Goal: Register for event/course

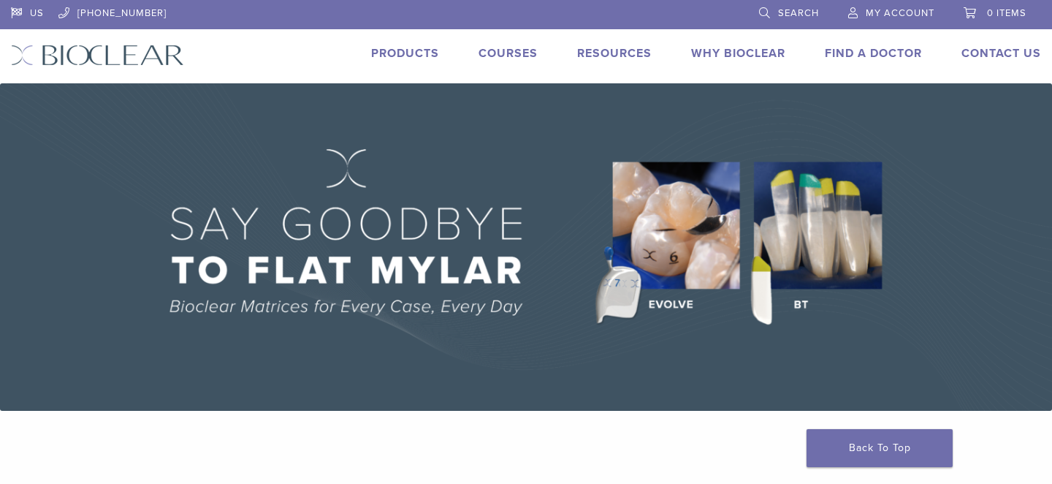
click at [508, 50] on link "Courses" at bounding box center [508, 53] width 59 height 15
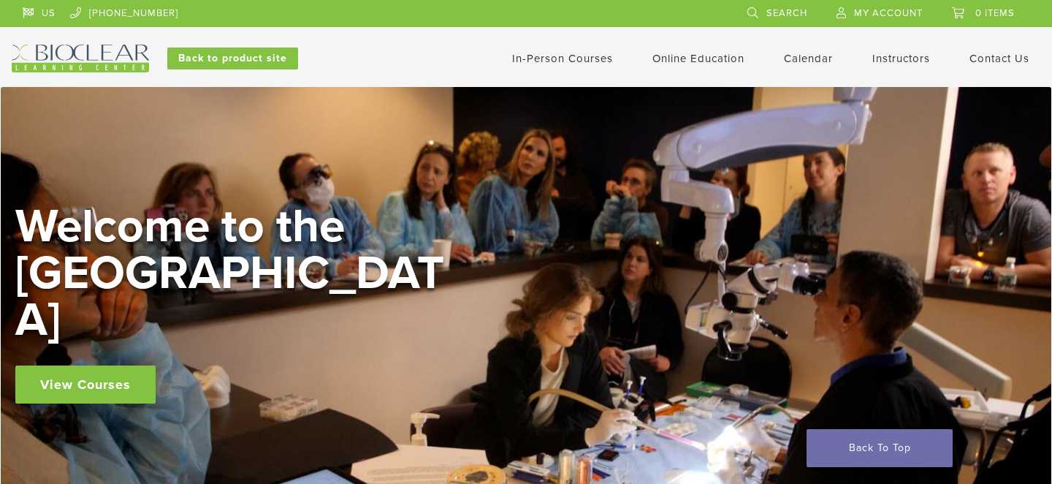
click at [96, 365] on link "View Courses" at bounding box center [85, 384] width 140 height 38
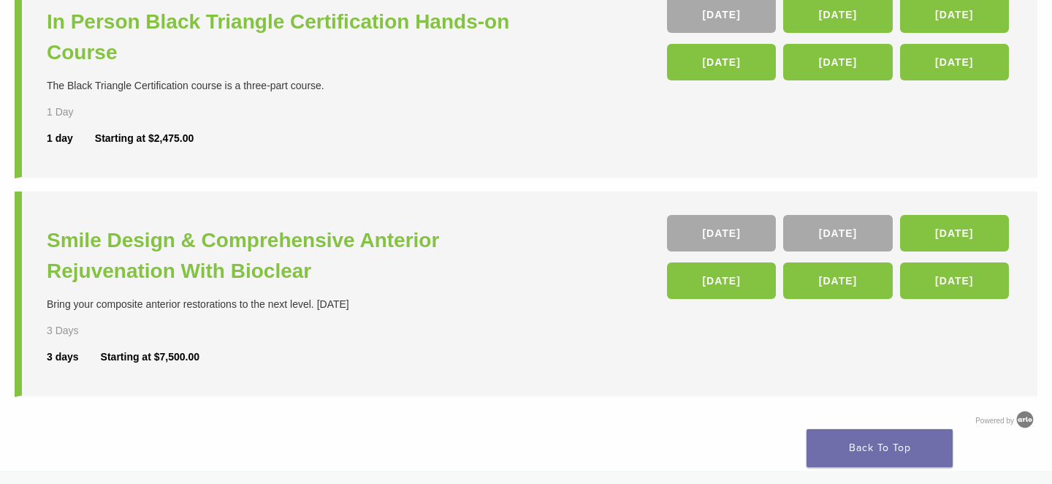
scroll to position [585, 0]
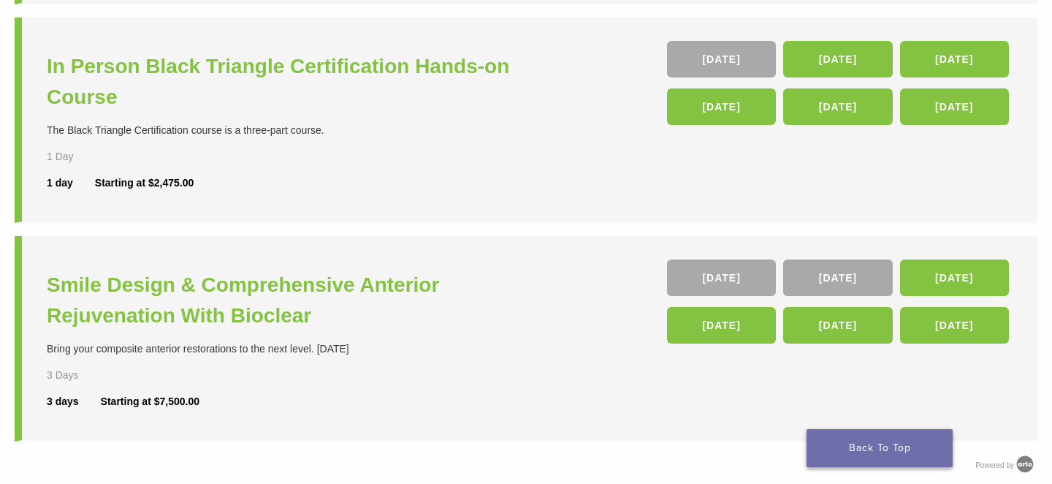
click at [850, 449] on link "Back To Top" at bounding box center [880, 448] width 146 height 38
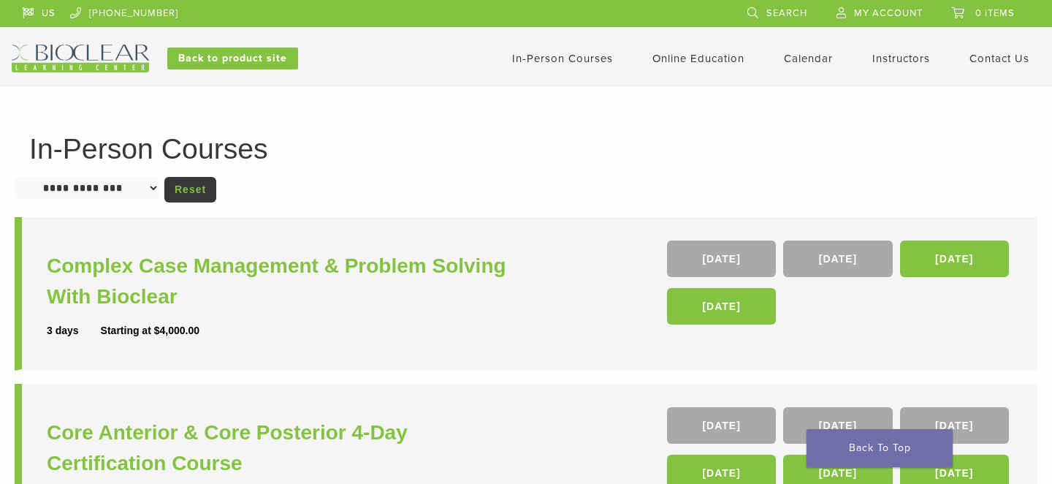
scroll to position [585, 0]
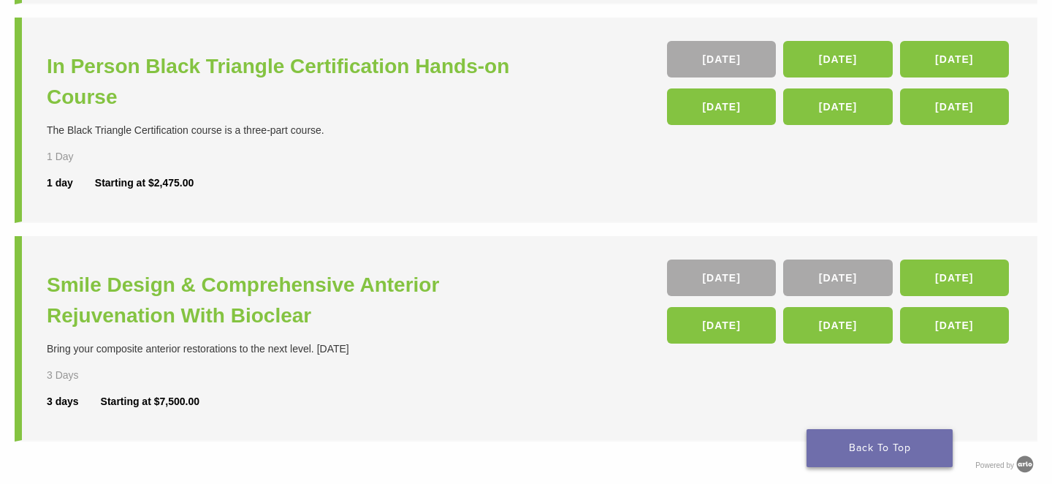
click at [914, 452] on link "Back To Top" at bounding box center [880, 448] width 146 height 38
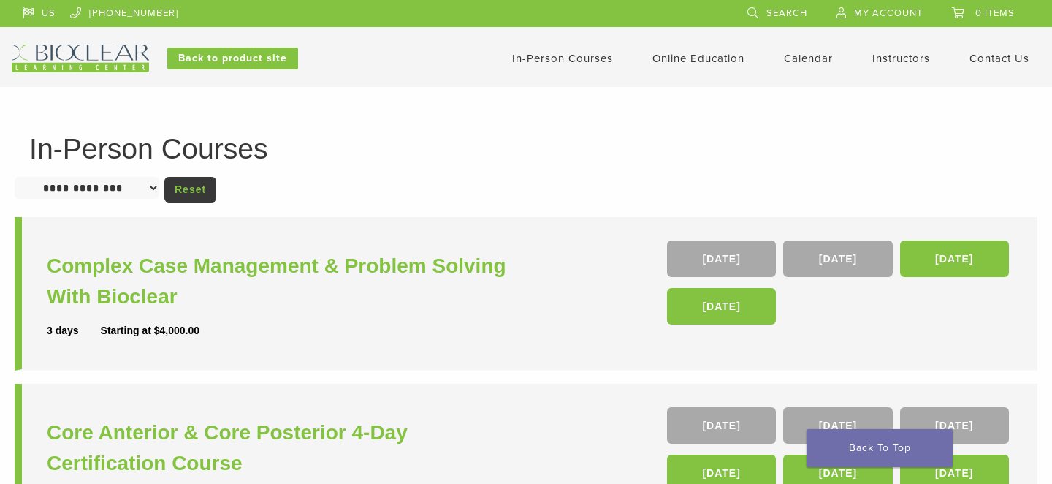
scroll to position [585, 0]
